Goal: Information Seeking & Learning: Learn about a topic

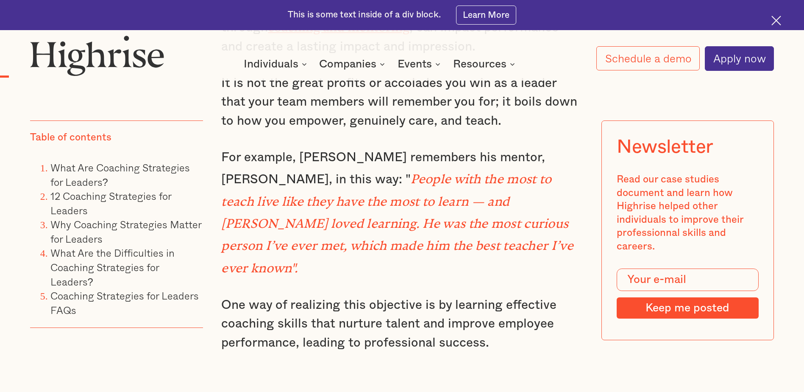
scroll to position [969, 0]
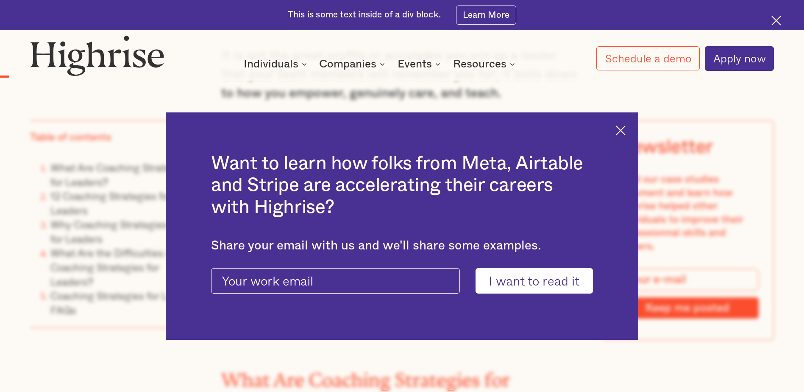
click at [626, 131] on img at bounding box center [621, 131] width 10 height 10
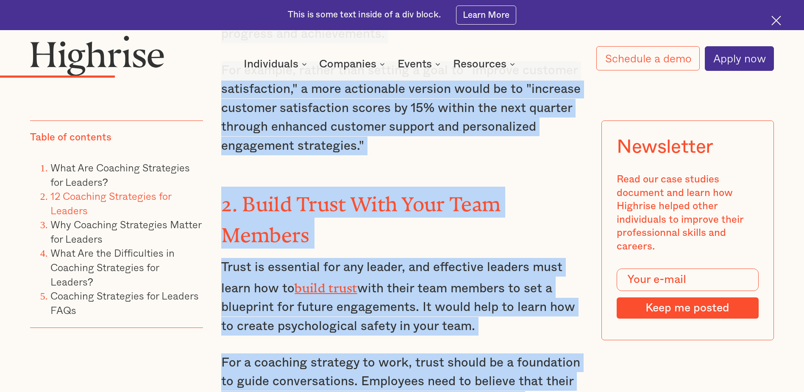
scroll to position [2411, 0]
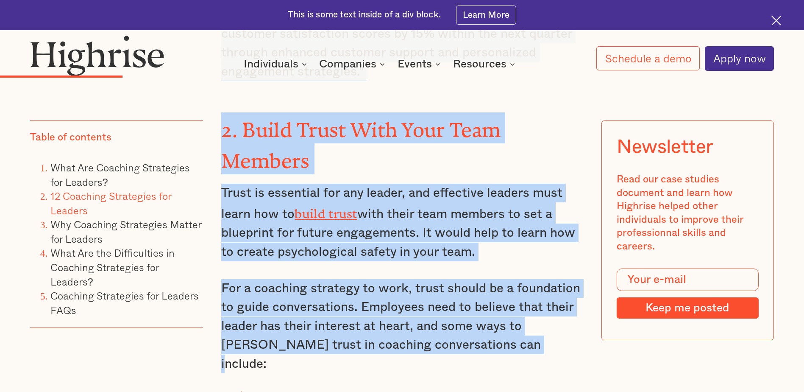
drag, startPoint x: 223, startPoint y: 142, endPoint x: 564, endPoint y: 237, distance: 353.7
copy div "Lorem ips dolorsitam consec ad elit seddo eiu tem in utla etdolor magnaaliqu en…"
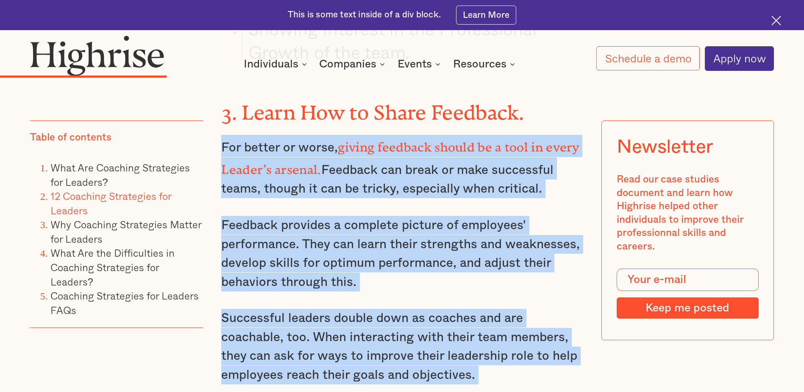
scroll to position [2992, 0]
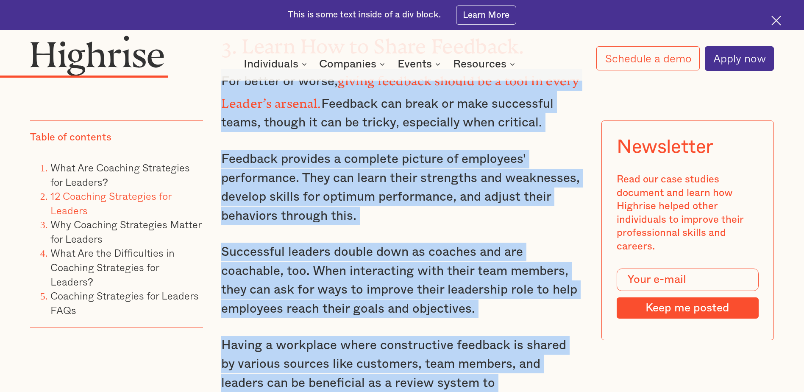
drag, startPoint x: 222, startPoint y: 131, endPoint x: 437, endPoint y: 277, distance: 260.4
click at [437, 277] on div "12 Coaching Strategies for Leaders Effective coaching strategies help leaders s…" at bounding box center [401, 330] width 361 height 2755
copy div "For better or worse, giving feedback should be a tool in every Leader’s arsenal…"
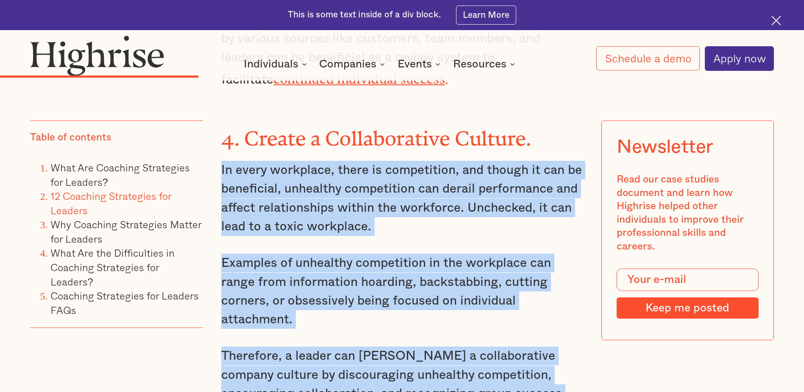
scroll to position [3454, 0]
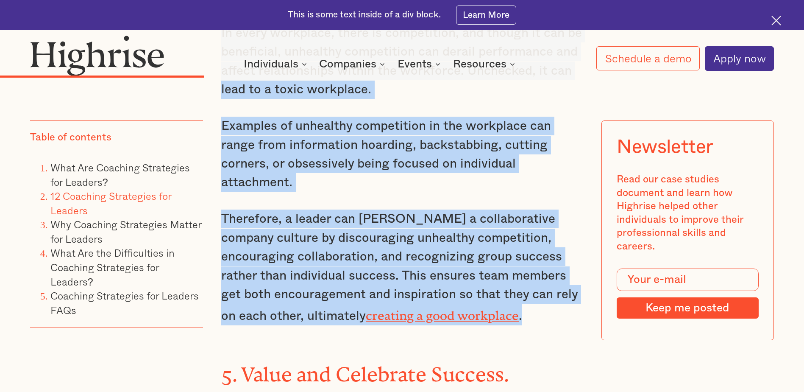
drag, startPoint x: 221, startPoint y: 148, endPoint x: 497, endPoint y: 181, distance: 278.1
drag, startPoint x: 497, startPoint y: 181, endPoint x: 445, endPoint y: 166, distance: 54.3
copy div "In every workplace, there is competition, and though it can be beneficial, unhe…"
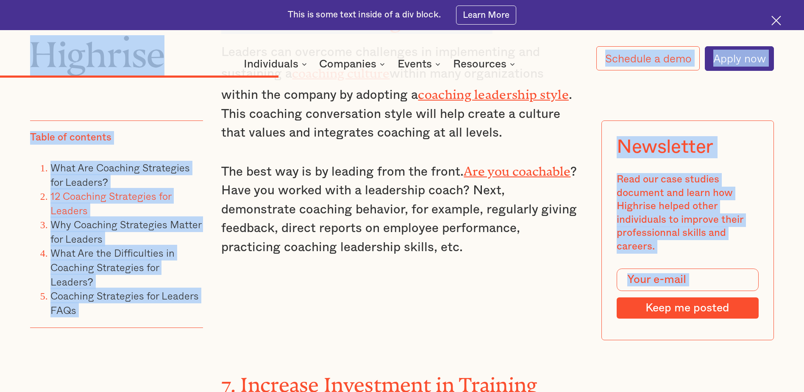
scroll to position [4369, 0]
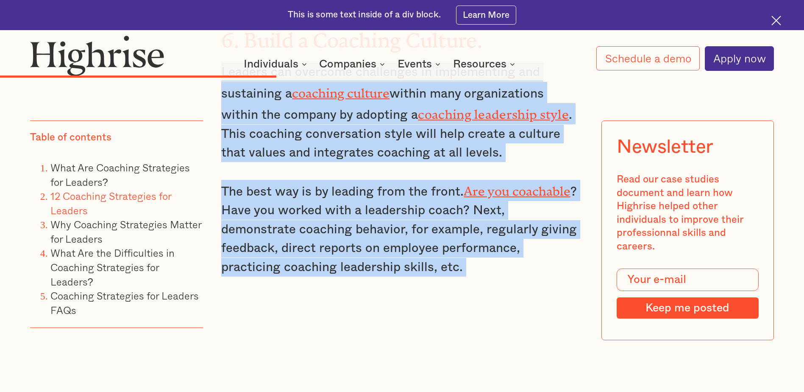
drag, startPoint x: 219, startPoint y: 199, endPoint x: 392, endPoint y: 138, distance: 183.6
copy div "Leaders can overcome challenges in implementing and sustaining a coaching cultu…"
